Goal: Complete application form: Complete application form

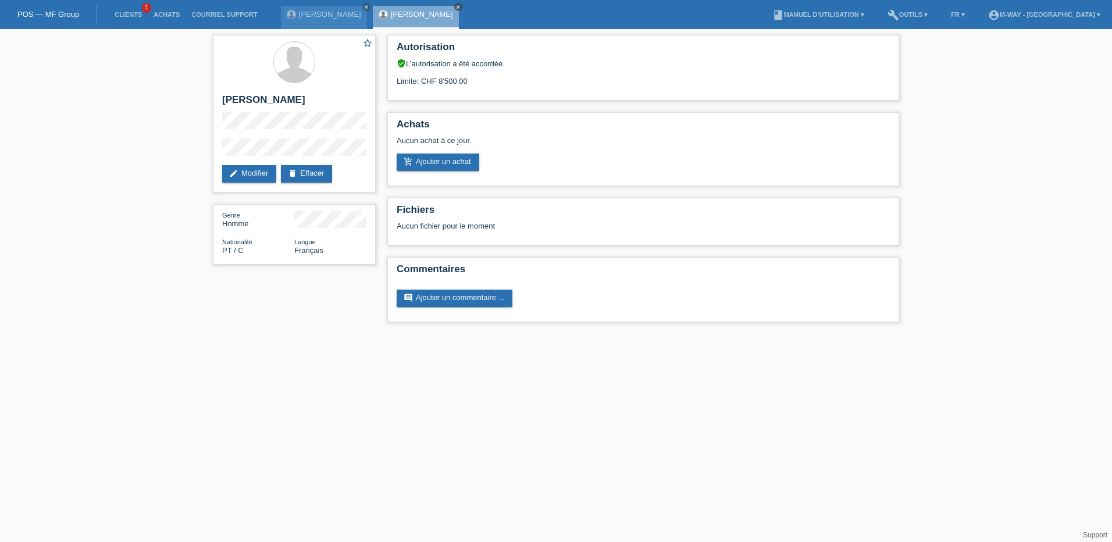
click at [461, 6] on icon "close" at bounding box center [458, 7] width 6 height 6
click at [367, 6] on icon "close" at bounding box center [366, 7] width 6 height 6
click at [29, 12] on link "POS — MF Group" at bounding box center [48, 14] width 62 height 9
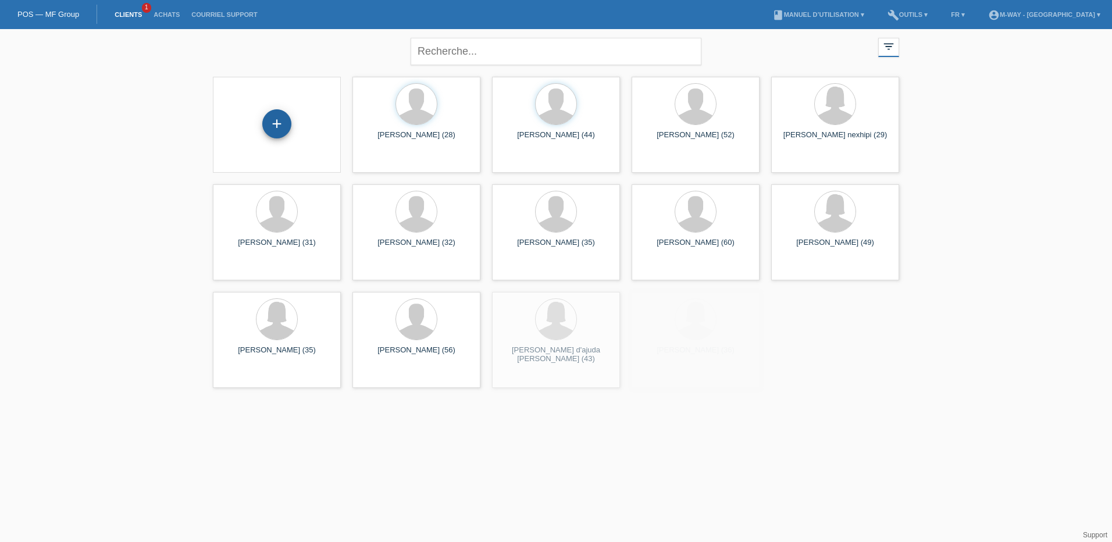
click at [277, 124] on div "+" at bounding box center [276, 123] width 29 height 29
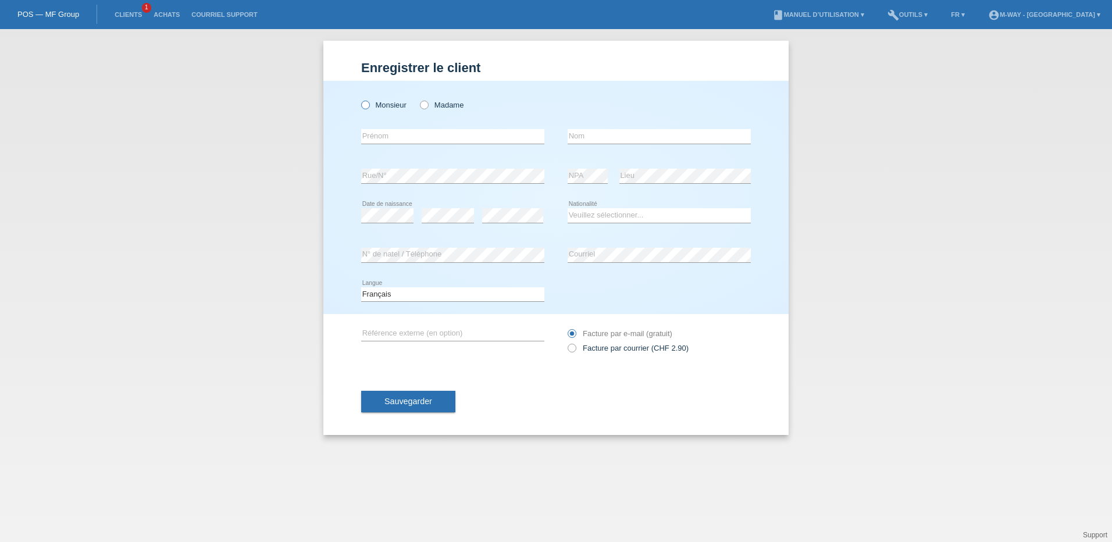
click at [359, 99] on icon at bounding box center [359, 99] width 0 height 0
click at [363, 108] on input "Monsieur" at bounding box center [365, 105] width 8 height 8
radio input "true"
click at [370, 136] on input "text" at bounding box center [452, 136] width 183 height 15
type input "Lavdrim"
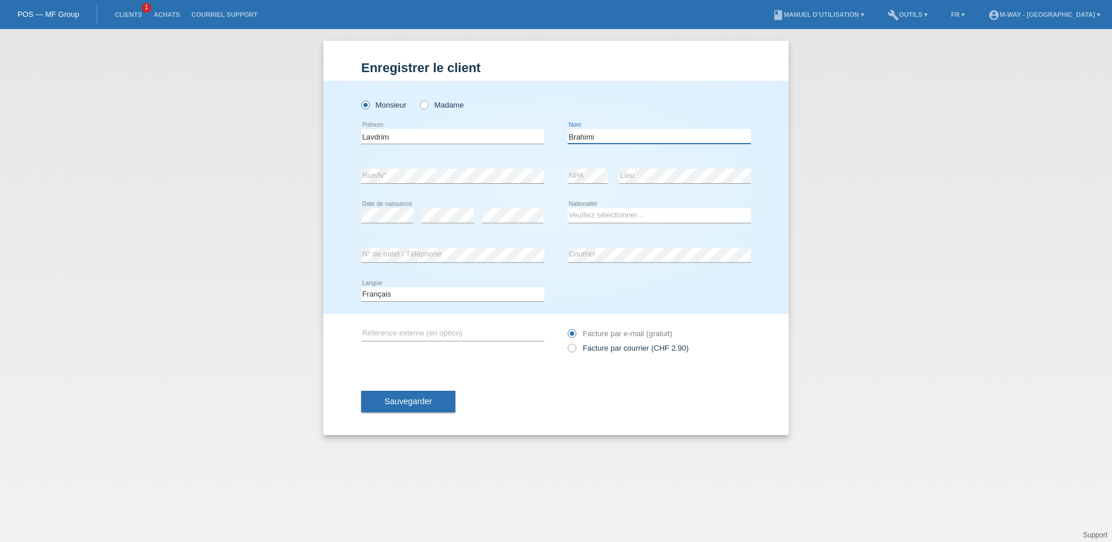
type input "Brahimi"
click at [497, 206] on div "error" at bounding box center [512, 216] width 61 height 40
click at [652, 213] on select "Veuillez sélectionner... Suisse Allemagne Autriche Liechtenstein ------------ A…" at bounding box center [659, 215] width 183 height 14
select select "CH"
click at [568, 208] on select "Veuillez sélectionner... Suisse Allemagne Autriche Liechtenstein ------------ A…" at bounding box center [659, 215] width 183 height 14
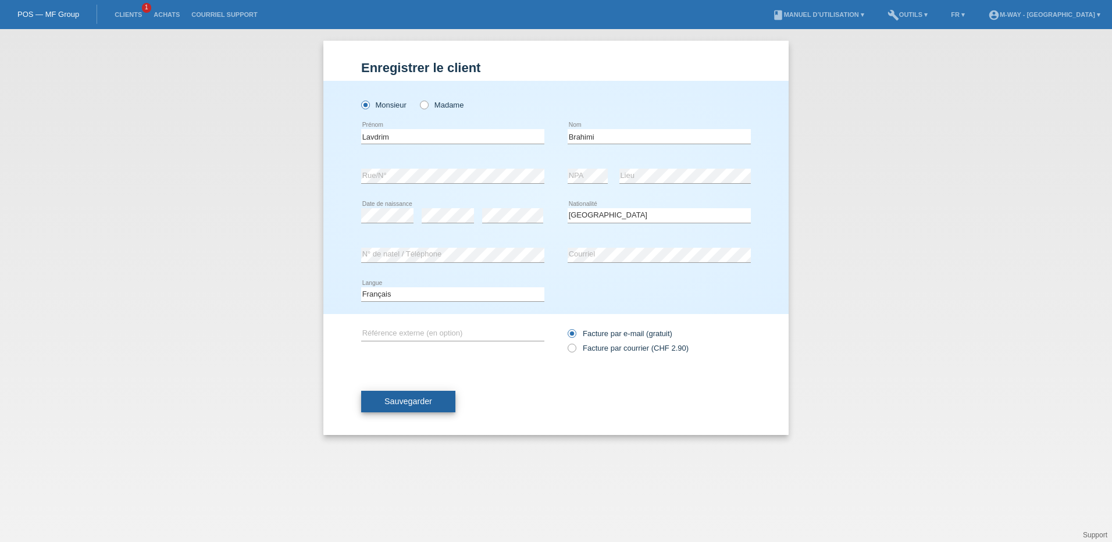
click at [399, 397] on span "Sauvegarder" at bounding box center [408, 401] width 48 height 9
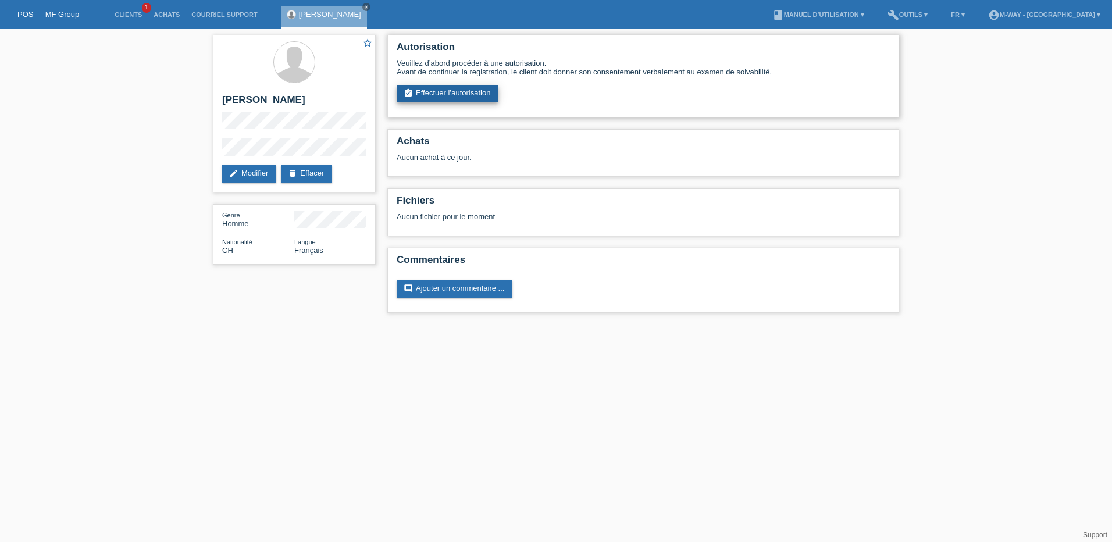
click at [452, 95] on link "assignment_turned_in Effectuer l’autorisation" at bounding box center [448, 93] width 102 height 17
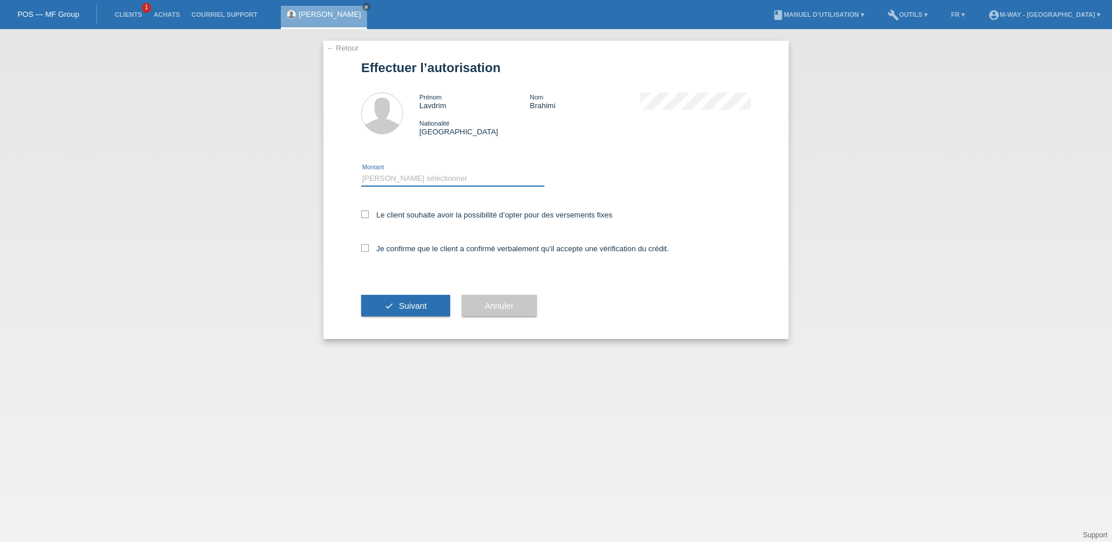
click at [380, 176] on select "Veuillez sélectionner CHF 1.00 - CHF 499.00 CHF 500.00 - CHF 1'999.00 CHF 2'000…" at bounding box center [452, 179] width 183 height 14
select select "3"
click at [361, 172] on select "Veuillez sélectionner CHF 1.00 - CHF 499.00 CHF 500.00 - CHF 1'999.00 CHF 2'000…" at bounding box center [452, 179] width 183 height 14
click at [362, 217] on icon at bounding box center [365, 215] width 8 height 8
click at [362, 217] on input "Le client souhaite avoir la possibilité d’opter pour des versements fixes" at bounding box center [365, 215] width 8 height 8
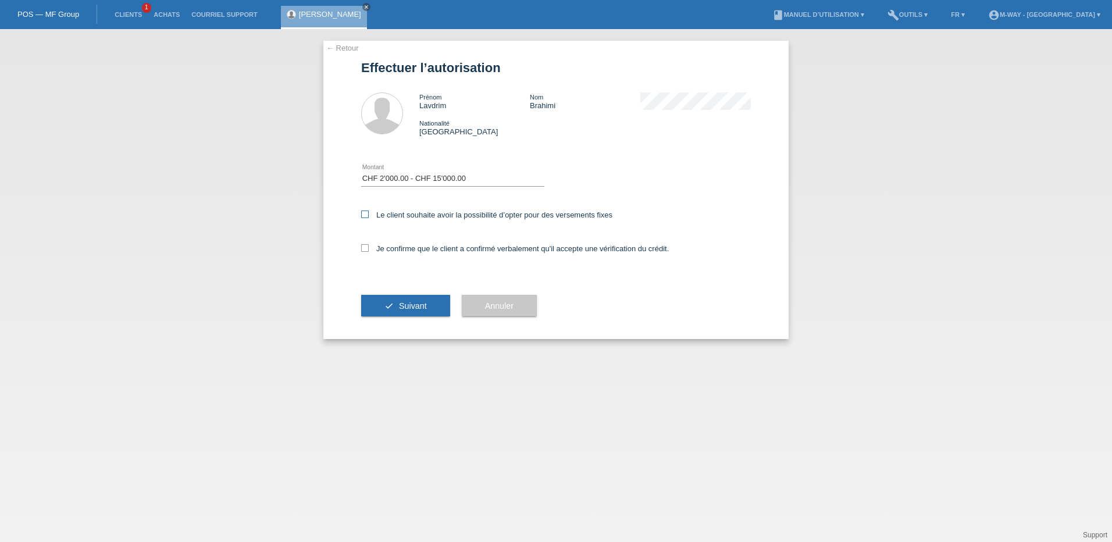
checkbox input "true"
click at [365, 250] on icon at bounding box center [365, 248] width 8 height 8
click at [365, 250] on input "Je confirme que le client a confirmé verbalement qu'il accepte une vérification…" at bounding box center [365, 248] width 8 height 8
checkbox input "true"
click at [400, 309] on span "Suivant" at bounding box center [413, 305] width 28 height 9
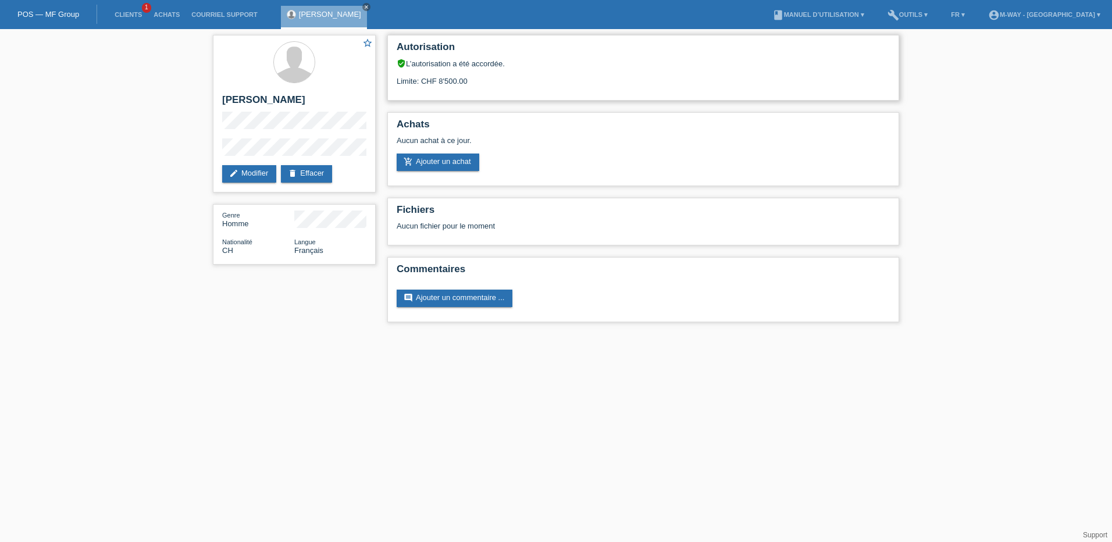
drag, startPoint x: 440, startPoint y: 80, endPoint x: 490, endPoint y: 80, distance: 49.4
click at [490, 80] on div "Limite: CHF 8'500.00" at bounding box center [643, 76] width 493 height 17
click at [595, 96] on div "Autorisation verified_user L’autorisation a été accordée. Limite: CHF 8'500.00" at bounding box center [643, 68] width 512 height 66
click at [363, 6] on icon "close" at bounding box center [366, 7] width 6 height 6
click at [125, 12] on link "Clients" at bounding box center [128, 14] width 39 height 7
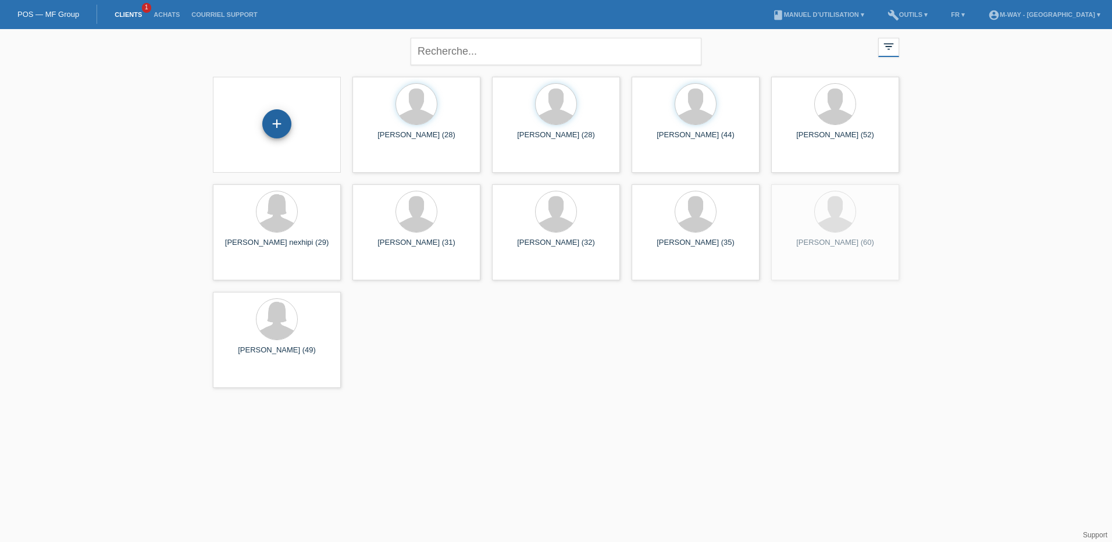
click at [275, 122] on div "+" at bounding box center [276, 123] width 29 height 29
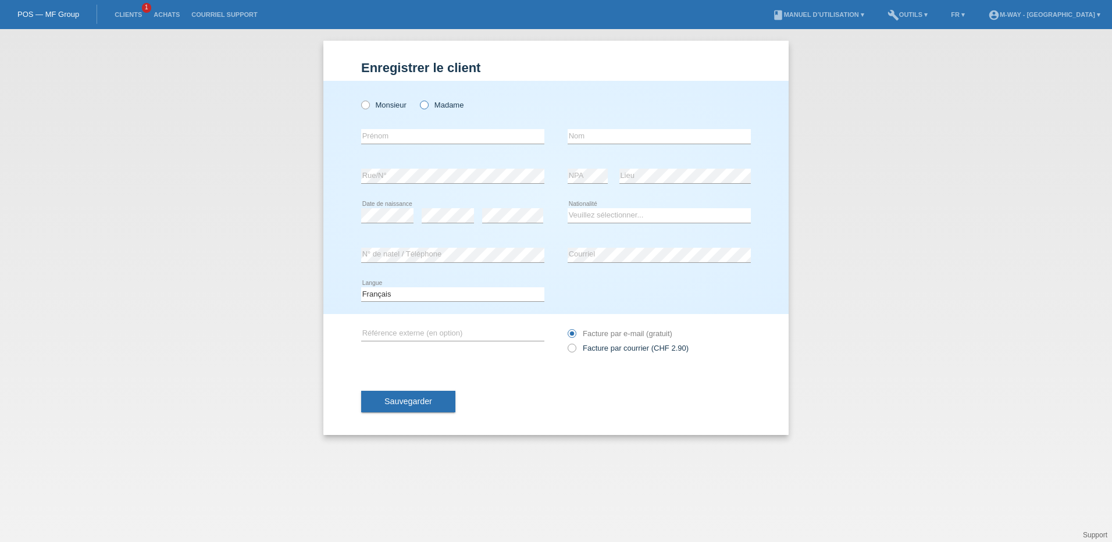
click at [418, 99] on icon at bounding box center [418, 99] width 0 height 0
click at [425, 102] on input "Madame" at bounding box center [424, 105] width 8 height 8
radio input "true"
click at [410, 135] on input "text" at bounding box center [452, 136] width 183 height 15
type input "Lina Marcela"
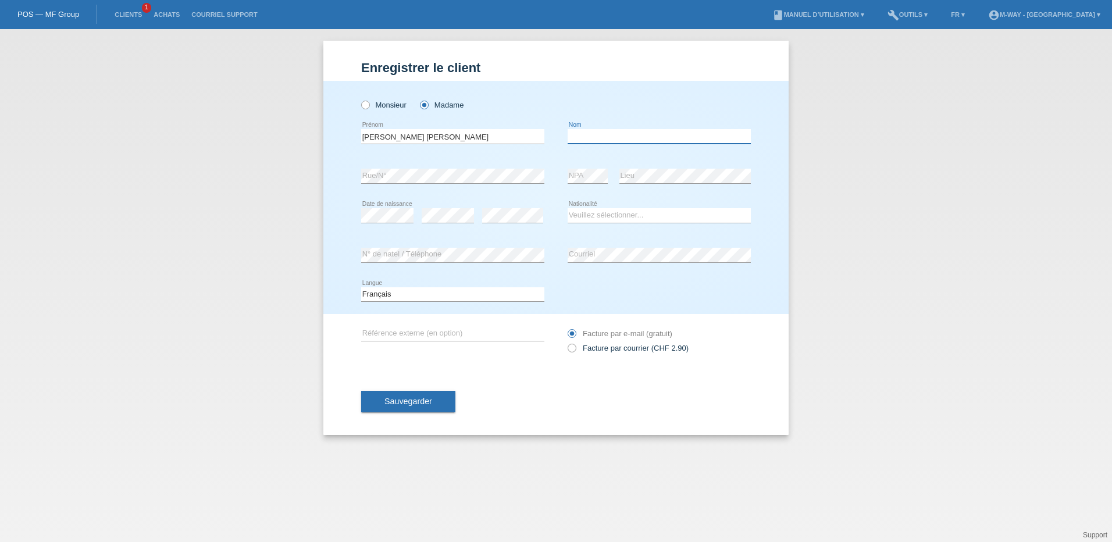
click at [586, 137] on input "text" at bounding box center [659, 136] width 183 height 15
click at [601, 137] on input "Morales arbelaez" at bounding box center [659, 136] width 183 height 15
type input "Morales Arbelaez"
click at [556, 192] on div "error Rue/N° error NPA error Lieu" at bounding box center [556, 176] width 390 height 40
click at [616, 214] on select "Veuillez sélectionner... Suisse Allemagne Autriche Liechtenstein ------------ A…" at bounding box center [659, 215] width 183 height 14
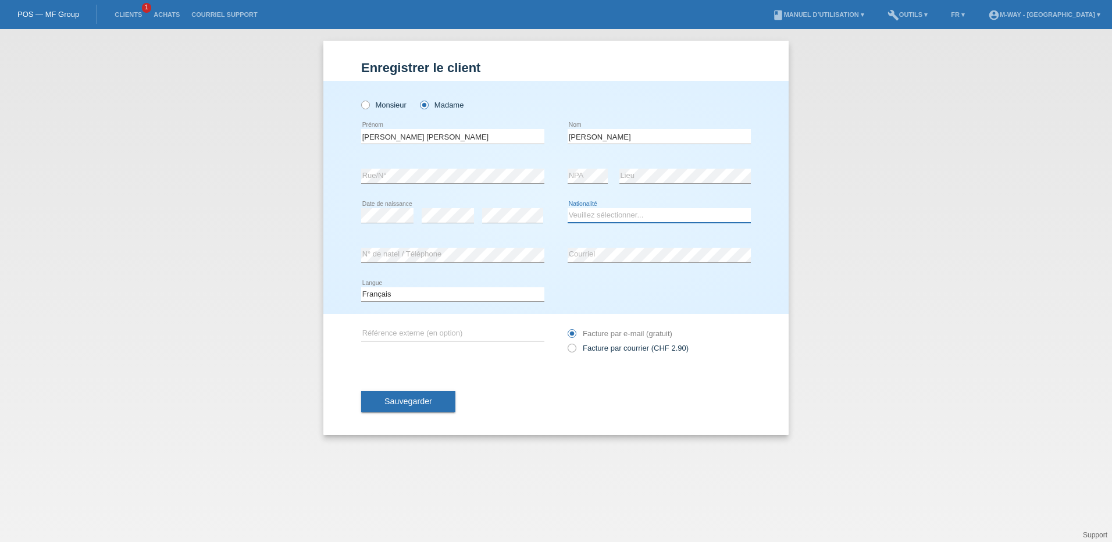
select select "CO"
click at [568, 208] on select "Veuillez sélectionner... Suisse Allemagne Autriche Liechtenstein ------------ A…" at bounding box center [659, 215] width 183 height 14
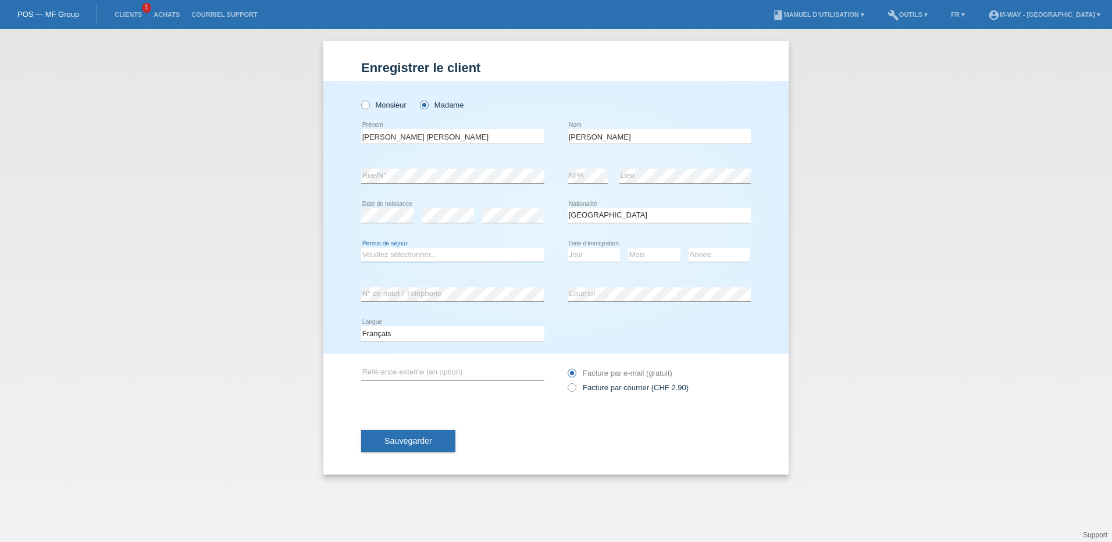
click at [437, 251] on select "Veuillez sélectionner... C B B - Statut de réfugié Autre" at bounding box center [452, 255] width 183 height 14
select select "C"
click at [361, 248] on select "Veuillez sélectionner... C B B - Statut de réfugié Autre" at bounding box center [452, 255] width 183 height 14
click at [588, 255] on select "Jour 01 02 03 04 05 06 07 08 09 10 11" at bounding box center [594, 255] width 52 height 14
select select "28"
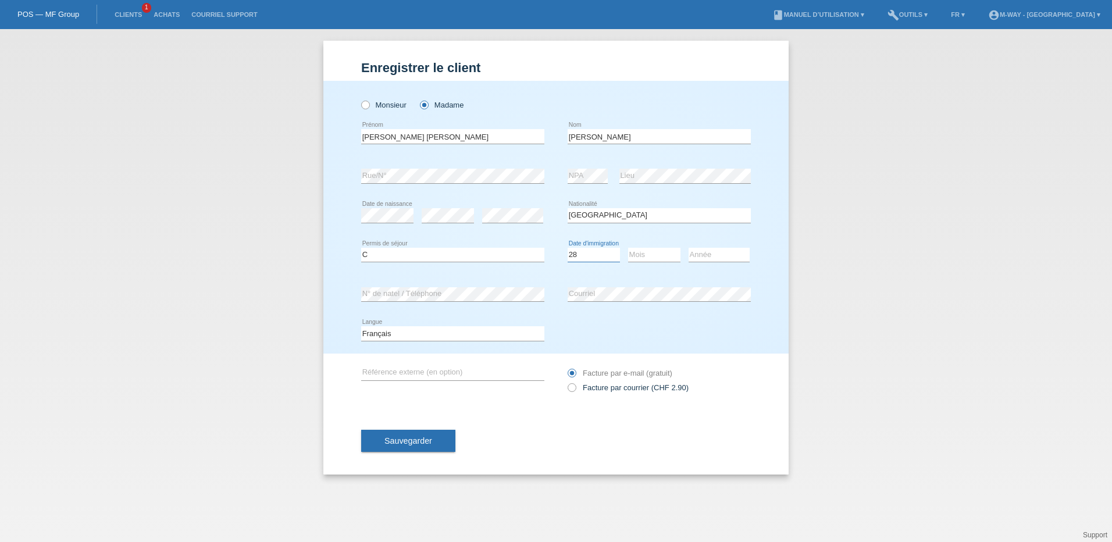
click at [568, 248] on select "Jour 01 02 03 04 05 06 07 08 09 10 11" at bounding box center [594, 255] width 52 height 14
click at [648, 255] on select "Mois 01 02 03 04 05 06 07 08 09 10 11" at bounding box center [654, 255] width 52 height 14
select select "05"
click at [628, 248] on select "Mois 01 02 03 04 05 06 07 08 09 10 11" at bounding box center [654, 255] width 52 height 14
click at [703, 252] on select "Année 2025 2024 2023 2022 2021 2020 2019 2018 2017 2016 2015 2014 2013 2012 201…" at bounding box center [719, 255] width 61 height 14
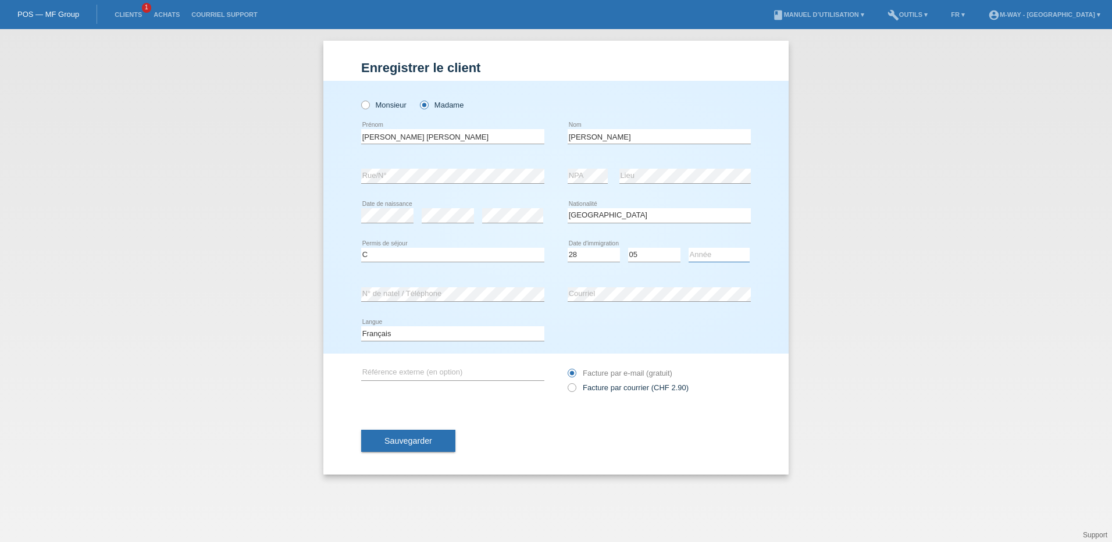
select select "2013"
click at [689, 248] on select "Année 2025 2024 2023 2022 2021 2020 2019 2018 2017 2016 2015 2014 2013 2012 201…" at bounding box center [719, 255] width 61 height 14
click at [416, 442] on span "Sauvegarder" at bounding box center [408, 440] width 48 height 9
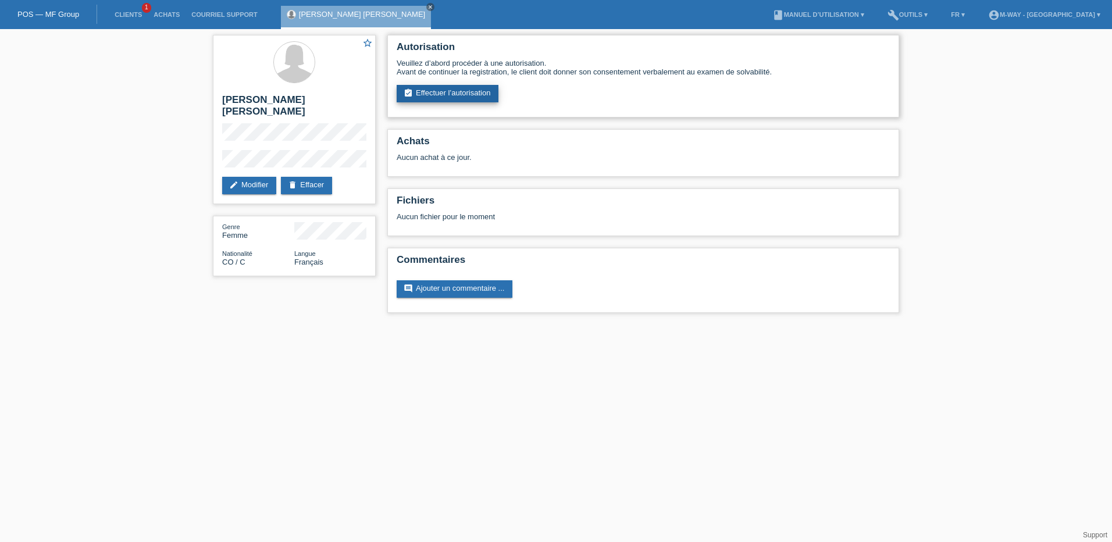
click at [471, 94] on link "assignment_turned_in Effectuer l’autorisation" at bounding box center [448, 93] width 102 height 17
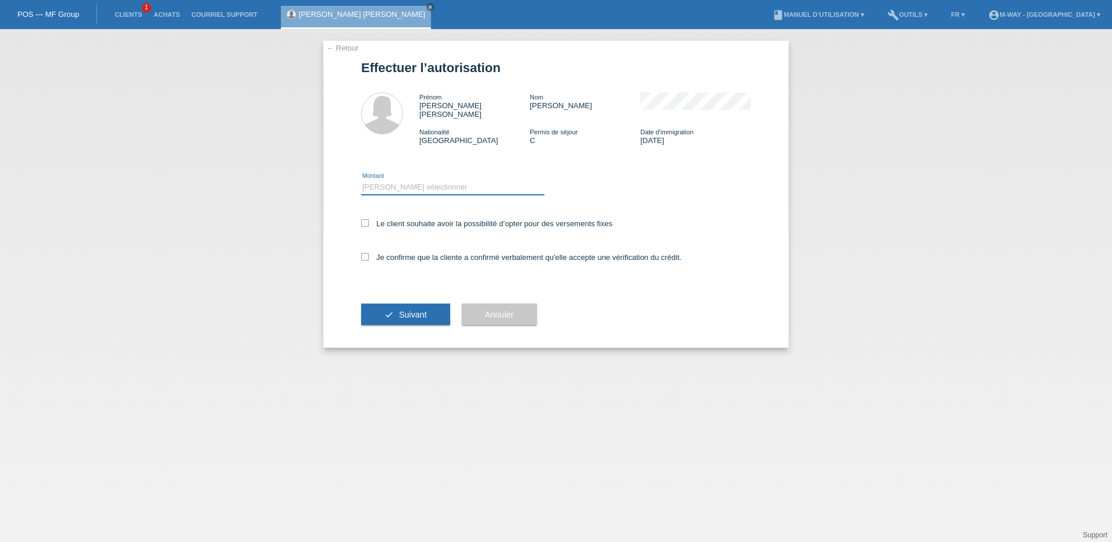
click at [425, 184] on select "Veuillez sélectionner CHF 1.00 - CHF 499.00 CHF 500.00 - CHF 1'999.00 CHF 2'000…" at bounding box center [452, 187] width 183 height 14
select select "3"
click at [361, 180] on select "Veuillez sélectionner CHF 1.00 - CHF 499.00 CHF 500.00 - CHF 1'999.00 CHF 2'000…" at bounding box center [452, 187] width 183 height 14
click at [365, 219] on icon at bounding box center [365, 223] width 8 height 8
click at [365, 219] on input "Le client souhaite avoir la possibilité d’opter pour des versements fixes" at bounding box center [365, 223] width 8 height 8
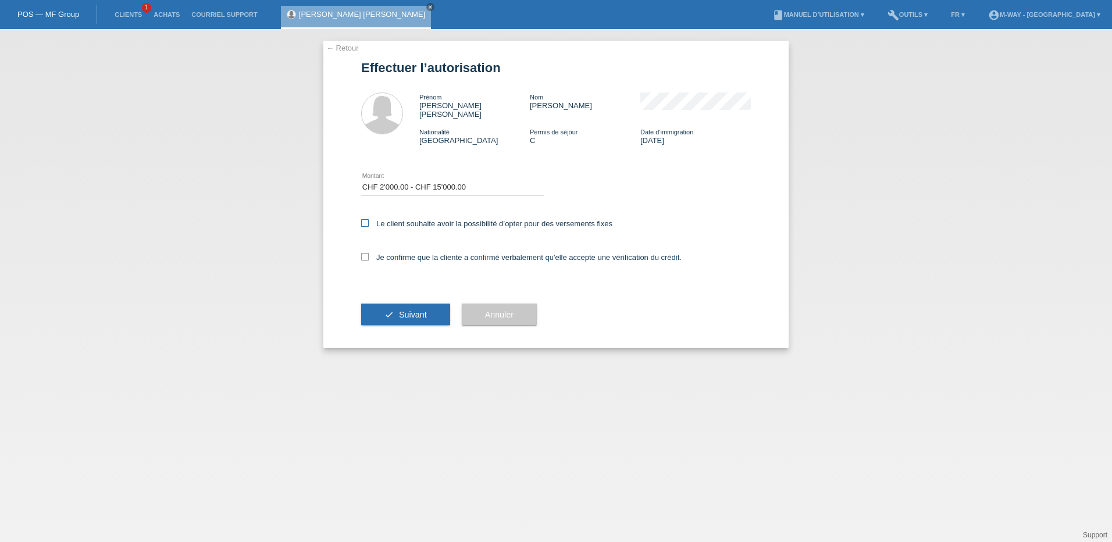
checkbox input "true"
click at [366, 253] on icon at bounding box center [365, 257] width 8 height 8
click at [366, 253] on input "Je confirme que la cliente a confirmé verbalement qu'elle accepte une vérificat…" at bounding box center [365, 257] width 8 height 8
checkbox input "true"
click at [415, 304] on button "check Suivant" at bounding box center [405, 315] width 89 height 22
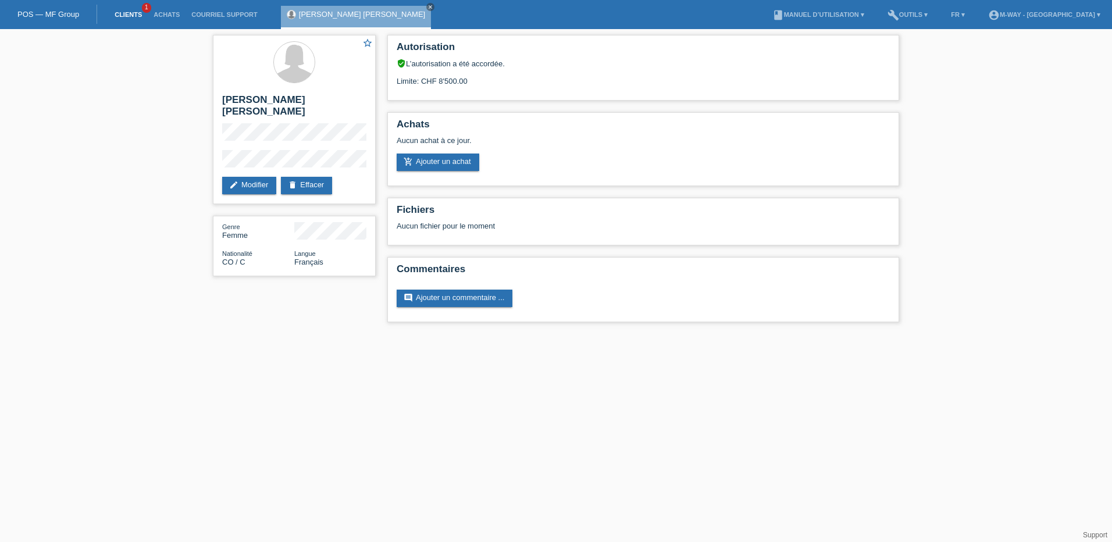
click at [137, 14] on link "Clients" at bounding box center [128, 14] width 39 height 7
